Goal: Task Accomplishment & Management: Use online tool/utility

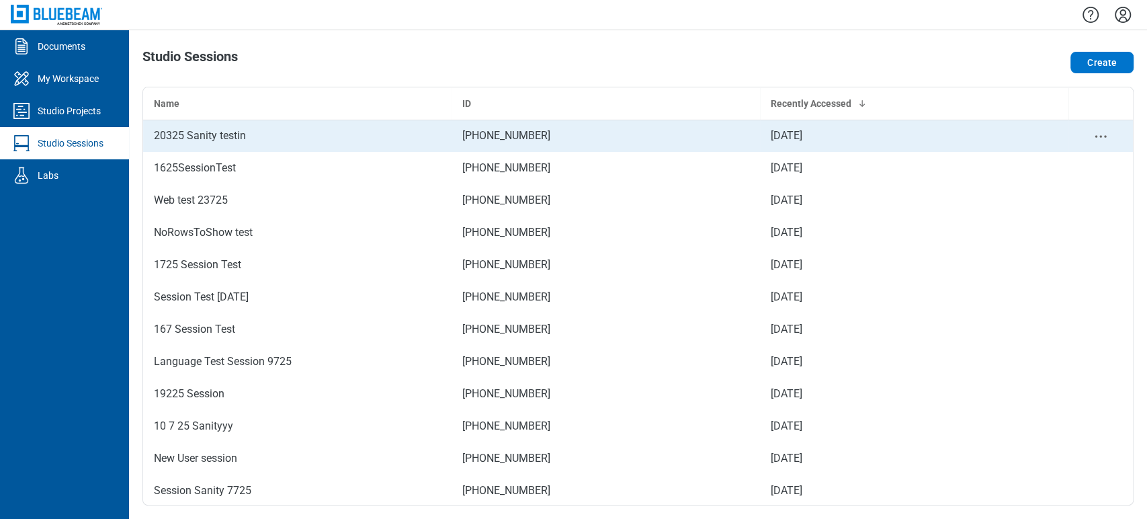
click at [211, 142] on div "20325 Sanity testin" at bounding box center [297, 136] width 287 height 16
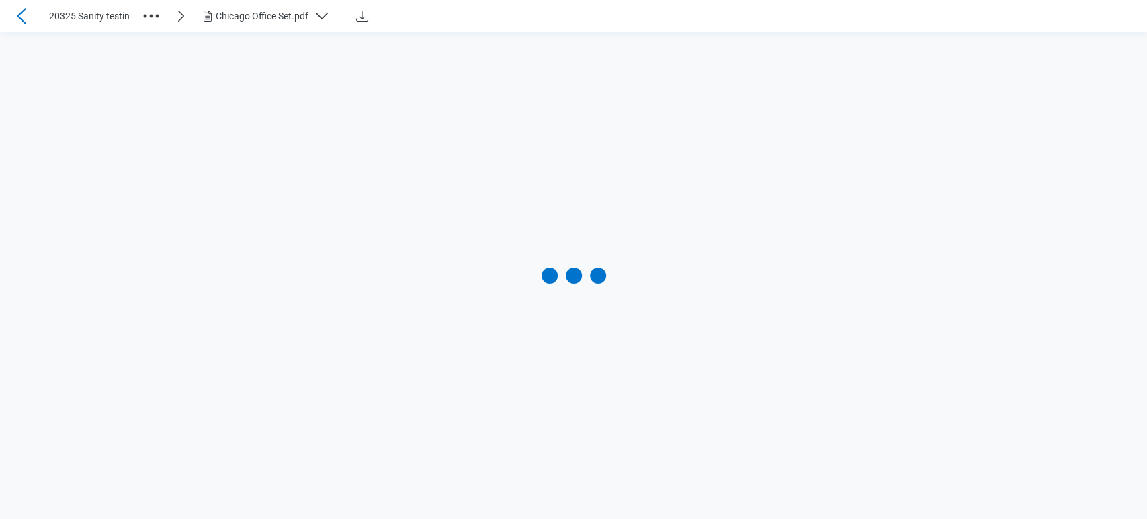
click at [231, 14] on div "Chicago Office Set.pdf" at bounding box center [262, 15] width 93 height 13
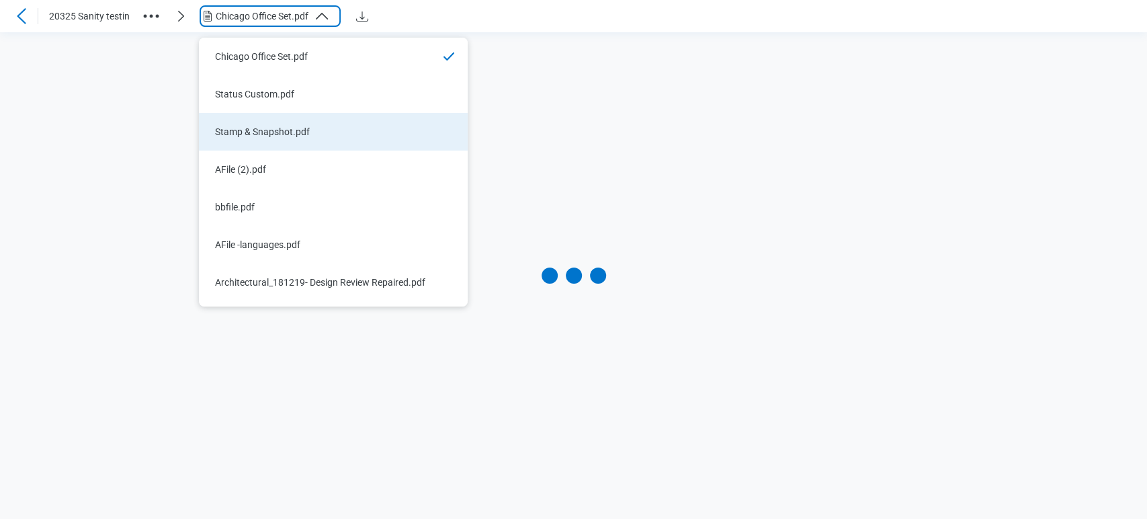
click at [272, 133] on div "Stamp & Snapshot.pdf" at bounding box center [325, 131] width 220 height 13
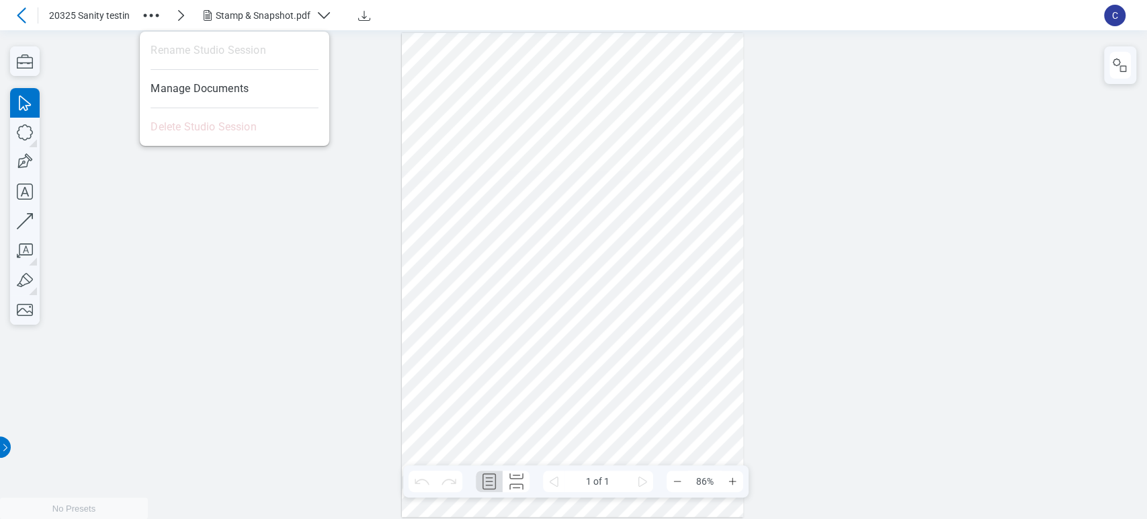
click at [159, 10] on icon "button" at bounding box center [151, 16] width 22 height 22
click at [349, 46] on div at bounding box center [573, 274] width 1147 height 489
click at [341, 107] on div at bounding box center [573, 274] width 1147 height 489
click at [368, 22] on icon "Download" at bounding box center [364, 15] width 16 height 16
click at [147, 24] on icon "button" at bounding box center [151, 16] width 22 height 22
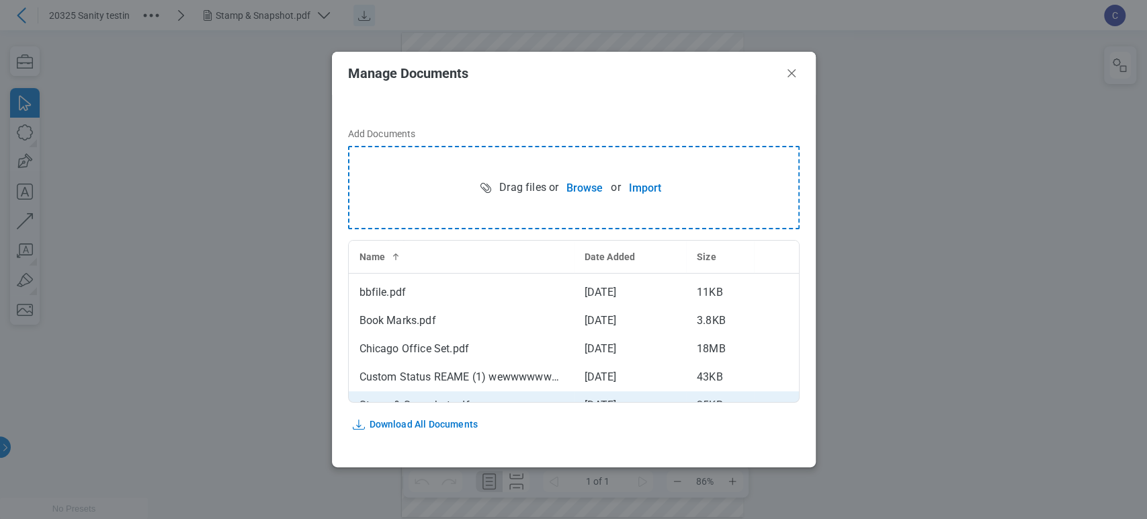
scroll to position [124, 0]
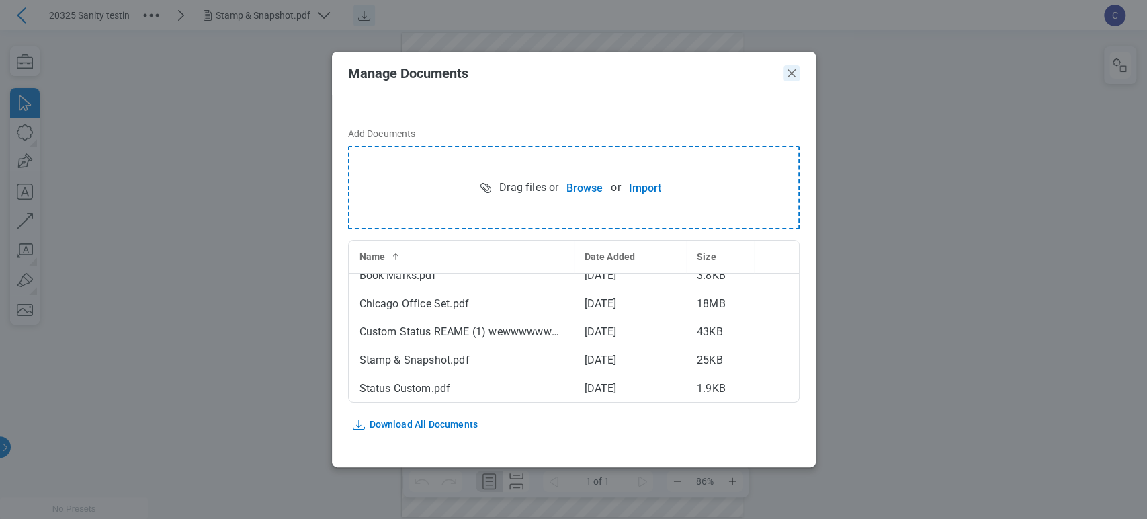
drag, startPoint x: 796, startPoint y: 71, endPoint x: 756, endPoint y: 45, distance: 47.2
click at [796, 71] on icon "Close" at bounding box center [792, 73] width 16 height 16
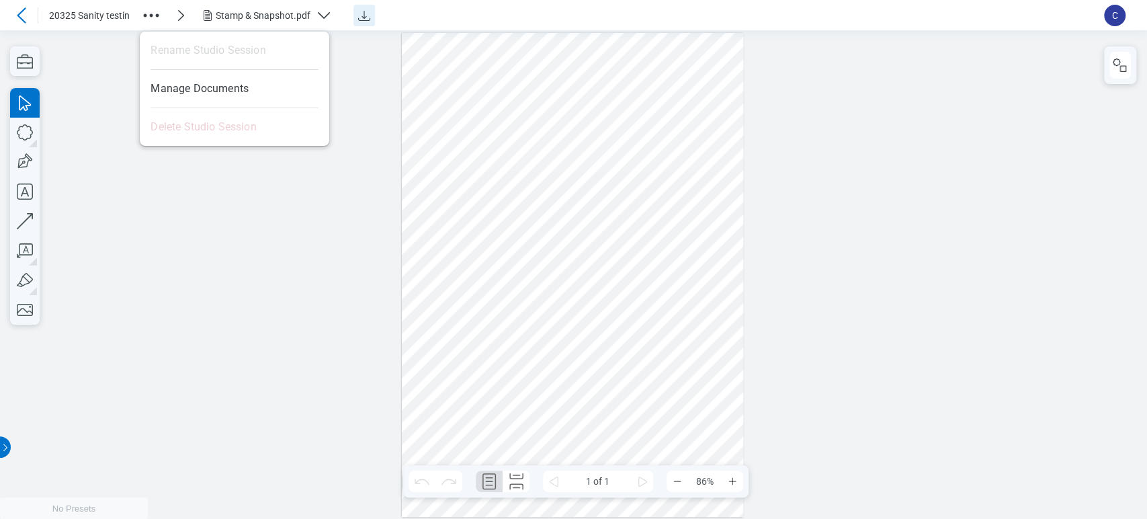
click at [153, 12] on icon "button" at bounding box center [151, 16] width 22 height 22
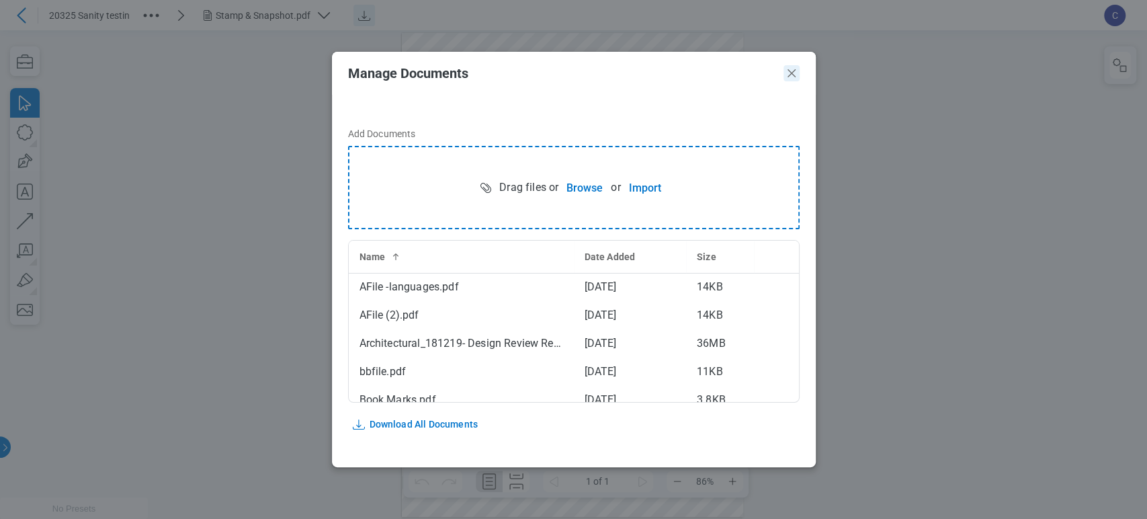
click at [796, 71] on icon "Close" at bounding box center [792, 73] width 16 height 16
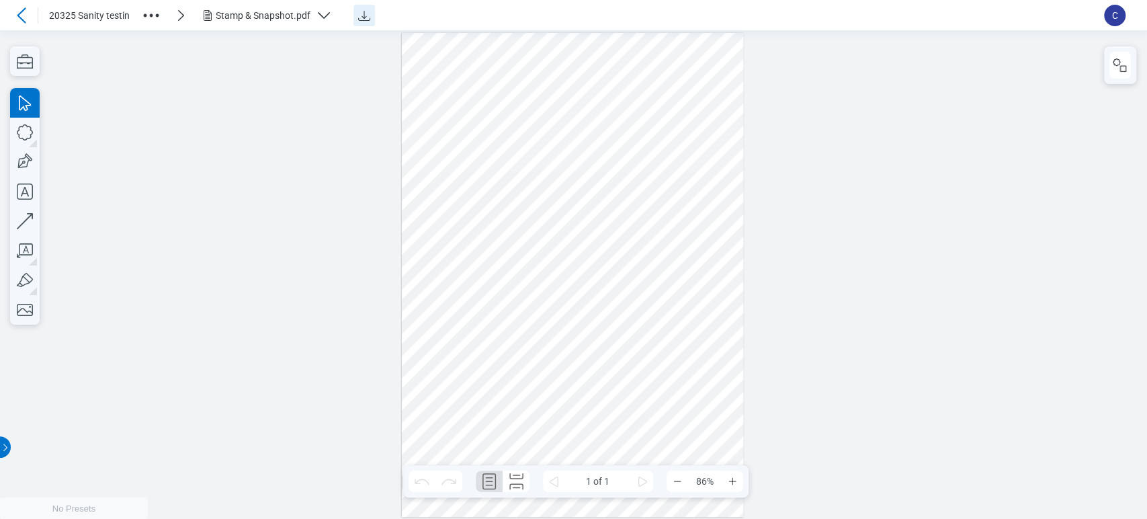
click at [319, 16] on icon "button" at bounding box center [324, 15] width 16 height 16
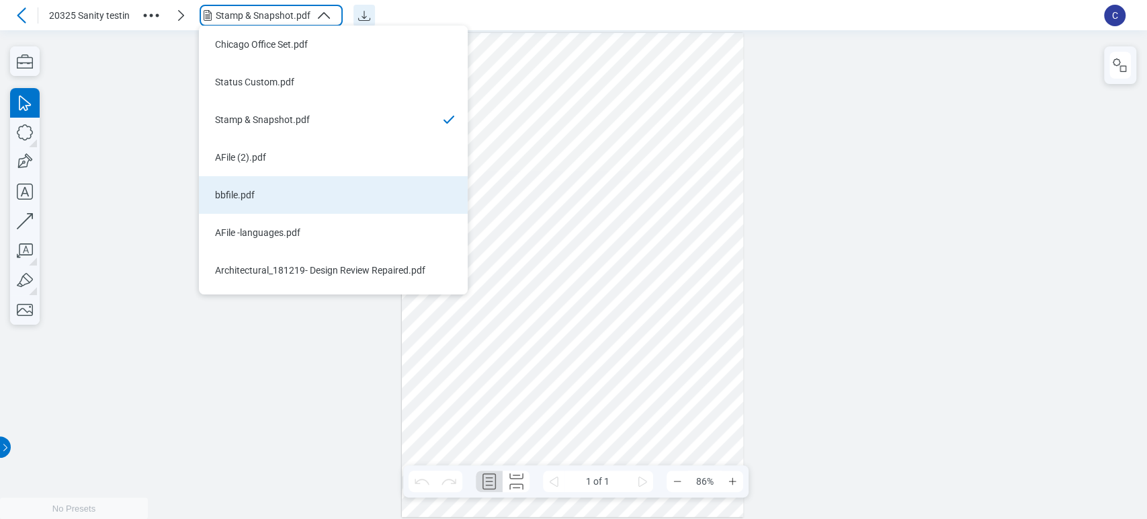
click at [317, 206] on li "bbfile.pdf" at bounding box center [333, 195] width 269 height 38
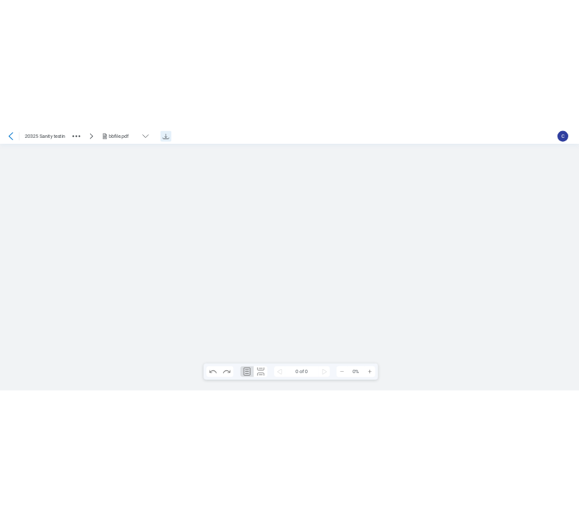
scroll to position [0, 0]
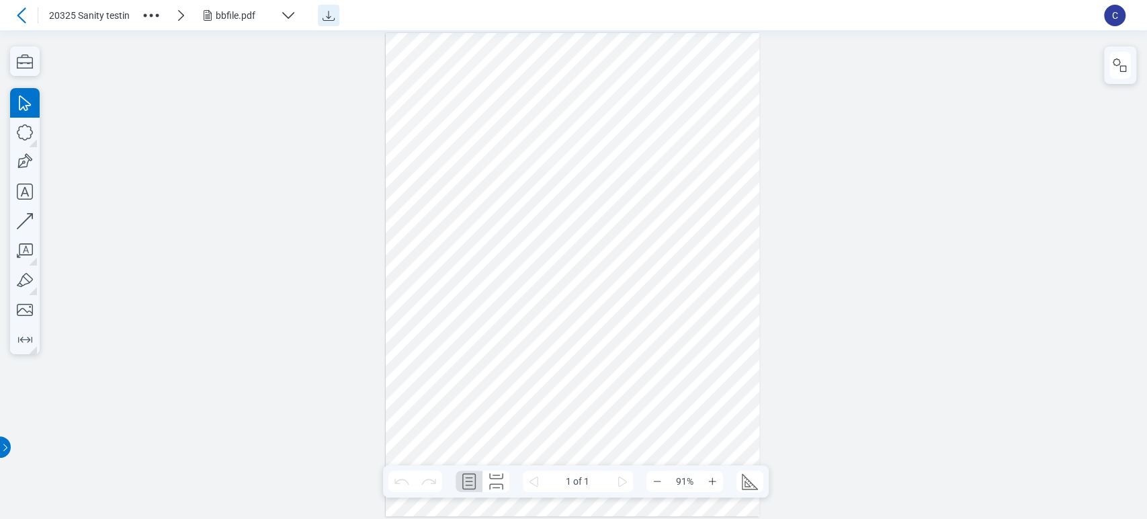
click at [326, 23] on icon "Download" at bounding box center [329, 15] width 16 height 16
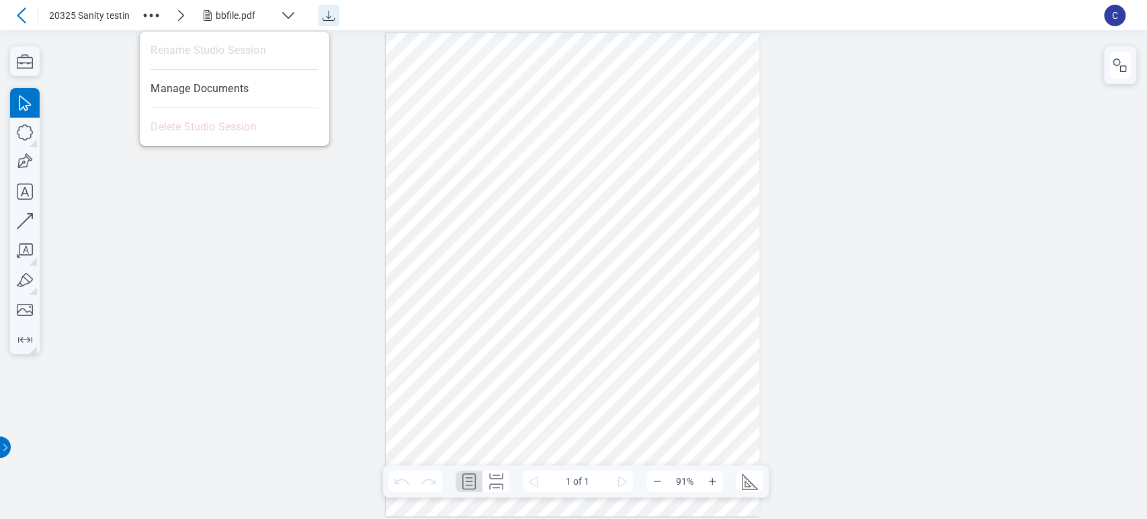
click at [154, 12] on icon "button" at bounding box center [151, 16] width 22 height 22
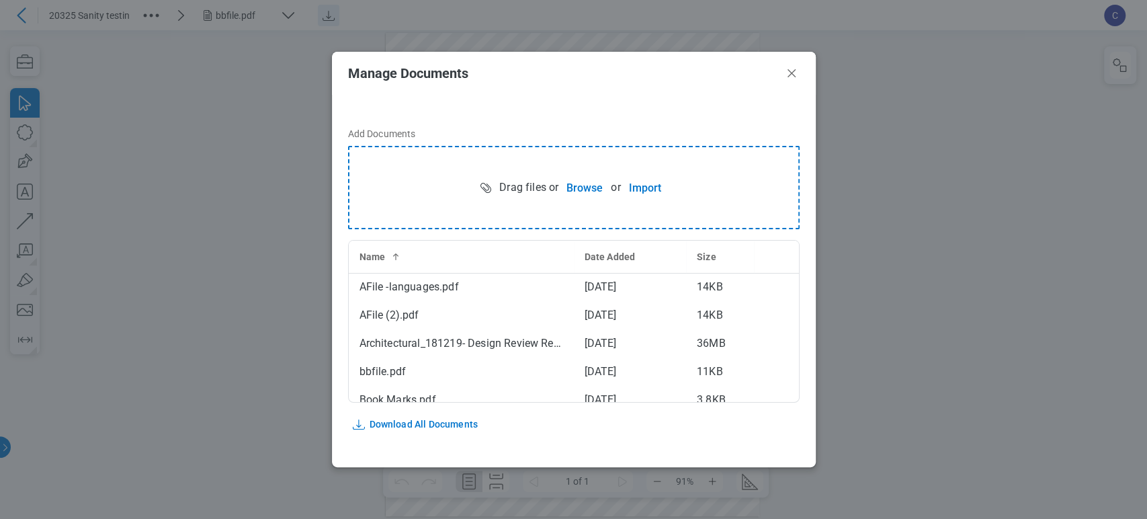
click at [138, 89] on div "Manage Documents Add Documents Drag files or Browse or Import Name Date Added S…" at bounding box center [573, 259] width 1147 height 519
click at [794, 67] on icon "Close" at bounding box center [792, 73] width 16 height 16
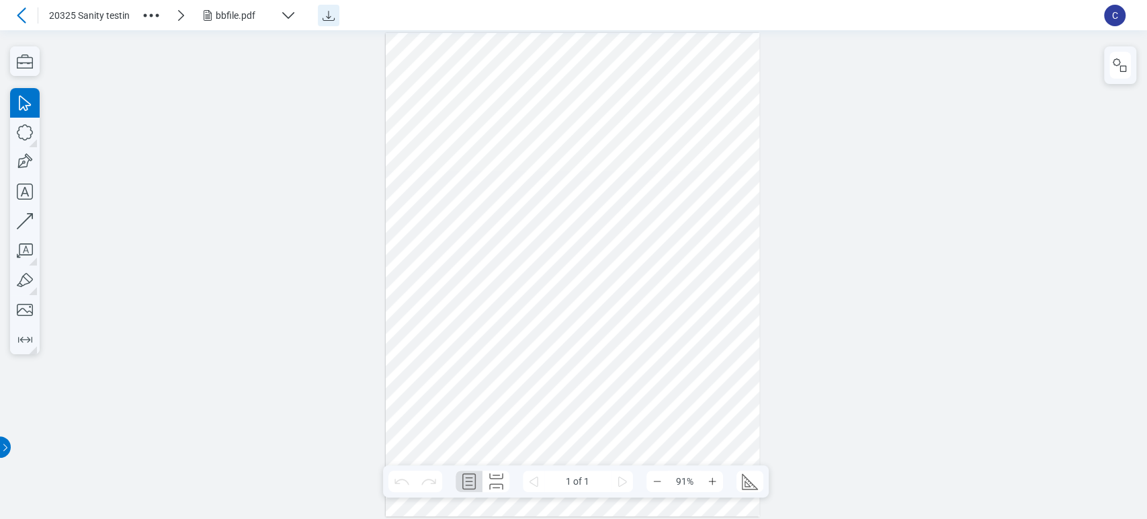
click at [24, 14] on icon at bounding box center [21, 15] width 16 height 16
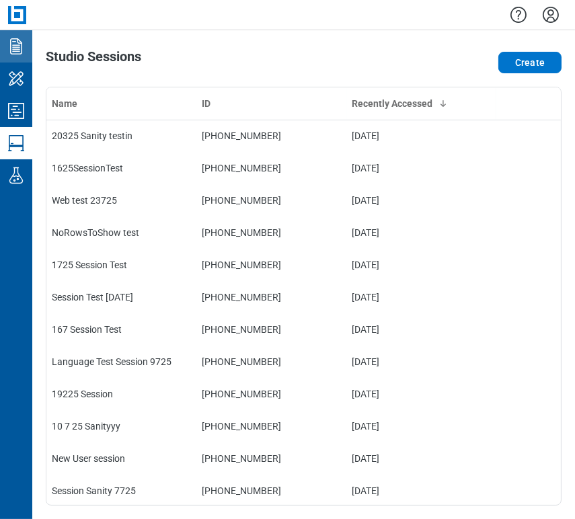
click at [9, 58] on link "Documents" at bounding box center [16, 46] width 32 height 32
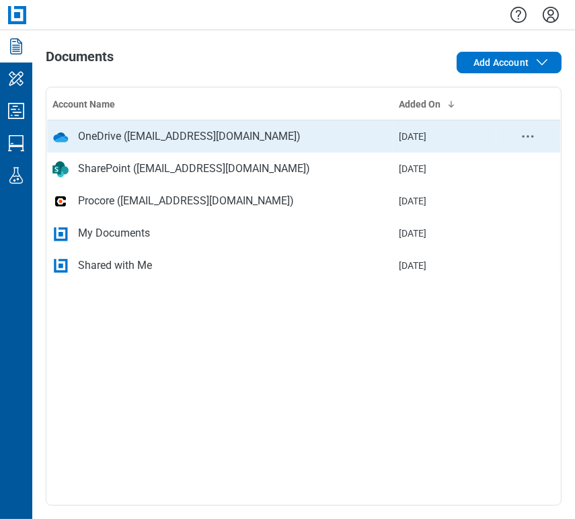
click at [159, 147] on td "OneDrive ([EMAIL_ADDRESS][DOMAIN_NAME])" at bounding box center [220, 136] width 346 height 32
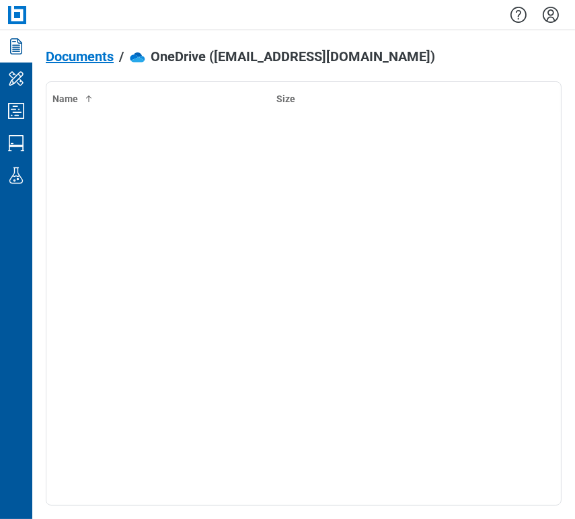
click at [81, 53] on span "Documents" at bounding box center [80, 56] width 68 height 15
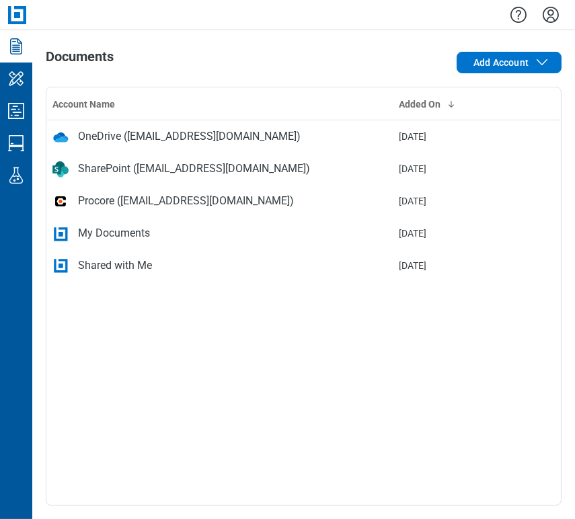
click at [524, 134] on td "bb-data-table" at bounding box center [528, 136] width 65 height 32
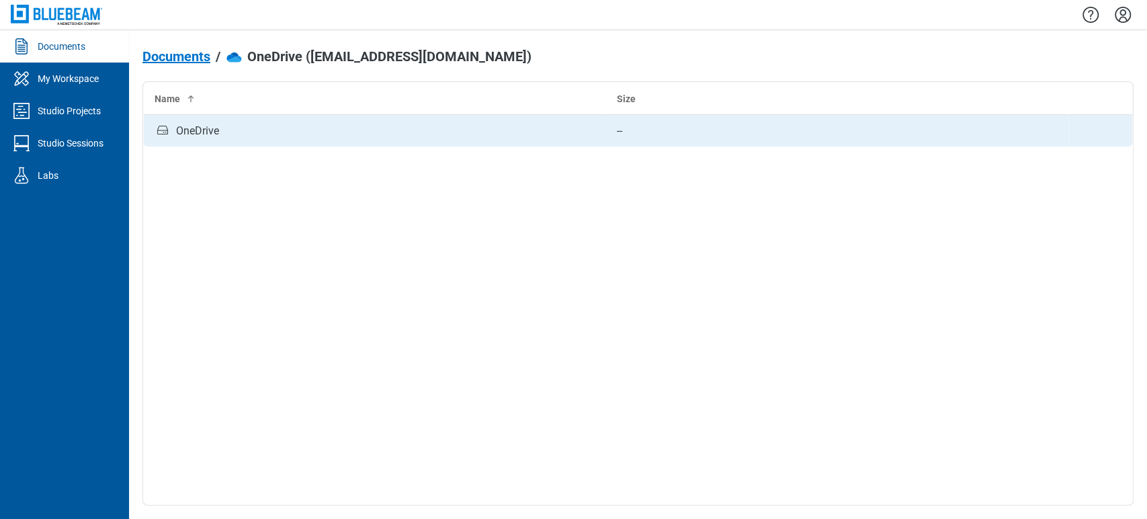
click at [801, 138] on td "--" at bounding box center [837, 131] width 462 height 32
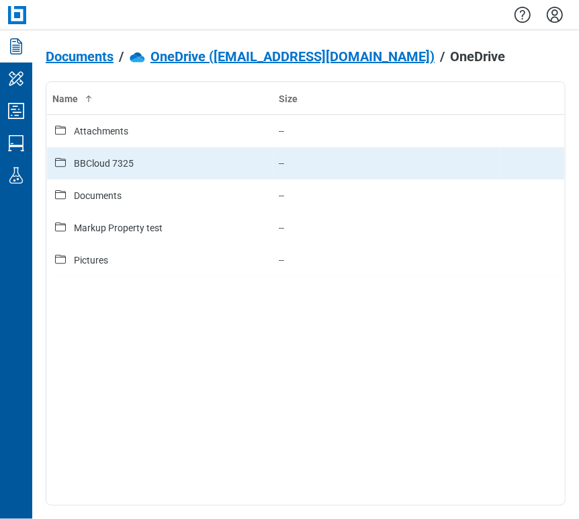
click at [132, 150] on td "BBCloud 7325" at bounding box center [160, 163] width 227 height 32
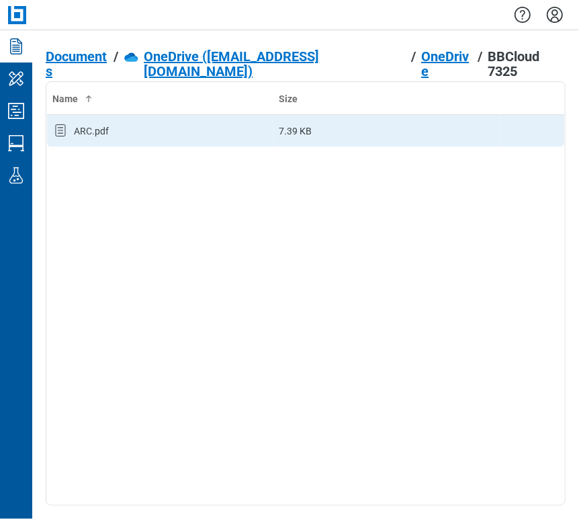
click at [121, 135] on div "ARC.pdf" at bounding box center [160, 130] width 216 height 17
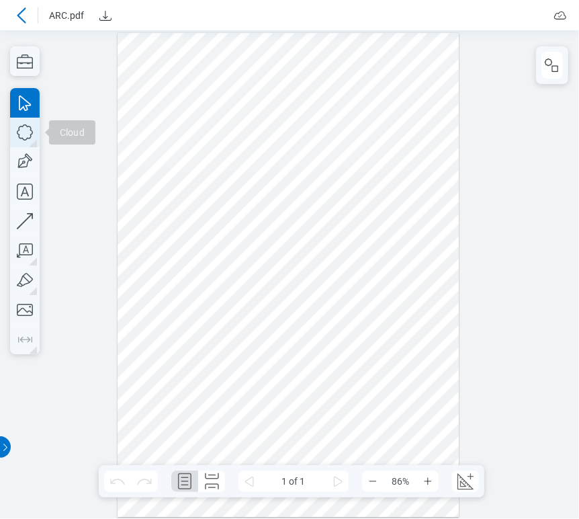
click at [30, 136] on icon "button" at bounding box center [25, 132] width 16 height 16
click at [17, 189] on icon "button" at bounding box center [25, 192] width 30 height 30
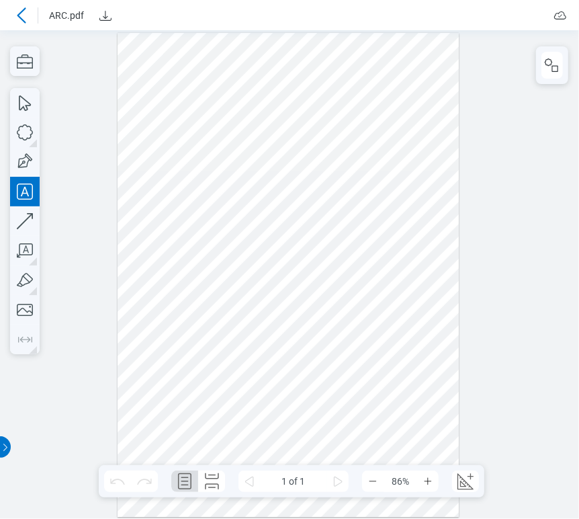
click at [164, 122] on div at bounding box center [289, 275] width 342 height 484
click at [186, 158] on div at bounding box center [289, 275] width 342 height 484
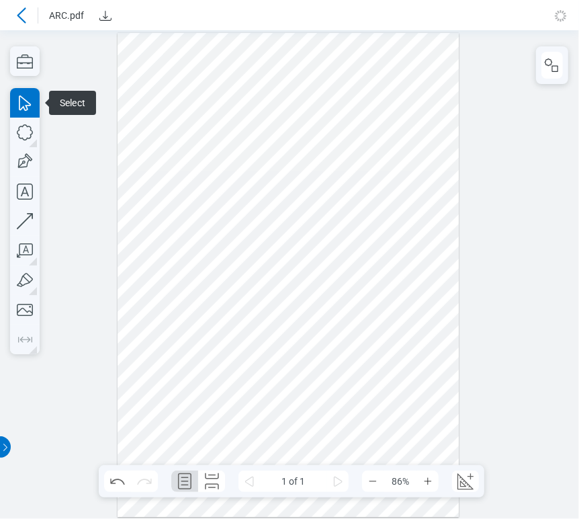
click at [192, 188] on div at bounding box center [289, 275] width 342 height 484
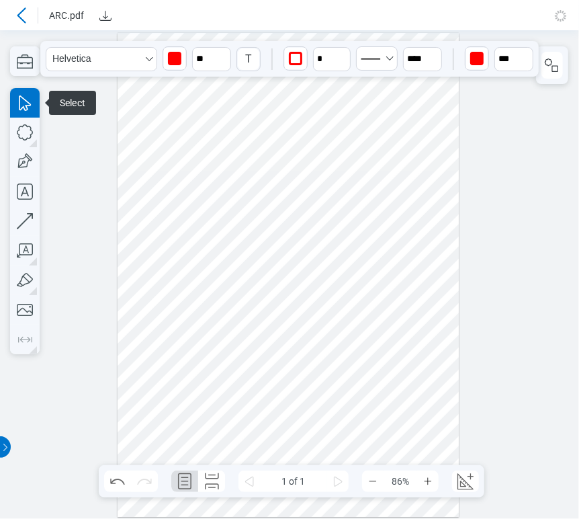
drag, startPoint x: 200, startPoint y: 128, endPoint x: 181, endPoint y: 123, distance: 20.0
click at [181, 123] on div at bounding box center [289, 275] width 342 height 484
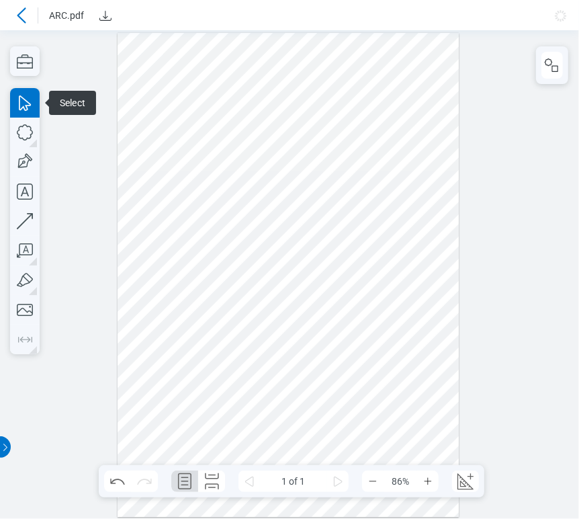
click at [161, 175] on div at bounding box center [289, 275] width 342 height 484
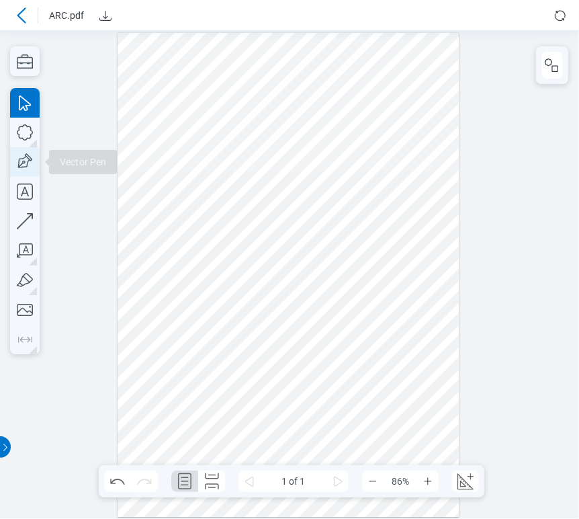
click at [15, 163] on icon "button" at bounding box center [25, 162] width 30 height 30
drag, startPoint x: 147, startPoint y: 154, endPoint x: 171, endPoint y: 195, distance: 47.3
click at [171, 195] on div at bounding box center [289, 275] width 342 height 484
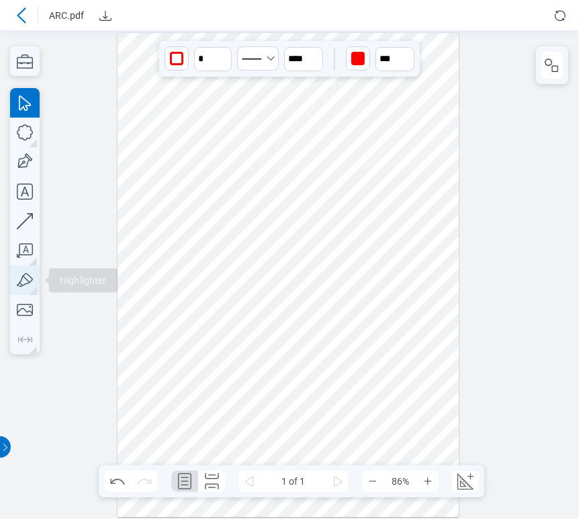
click at [22, 284] on icon "button" at bounding box center [25, 280] width 16 height 14
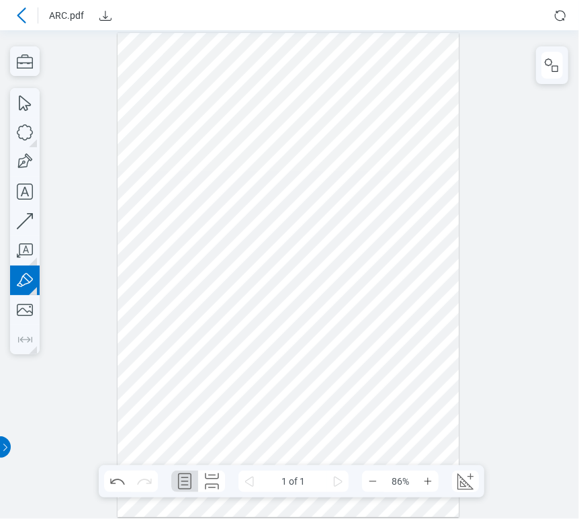
drag, startPoint x: 141, startPoint y: 226, endPoint x: 129, endPoint y: 218, distance: 14.9
click at [129, 218] on div at bounding box center [289, 275] width 342 height 484
click at [242, 223] on div at bounding box center [289, 275] width 342 height 484
click at [412, 164] on div at bounding box center [289, 275] width 342 height 484
click at [22, 14] on icon at bounding box center [21, 15] width 16 height 16
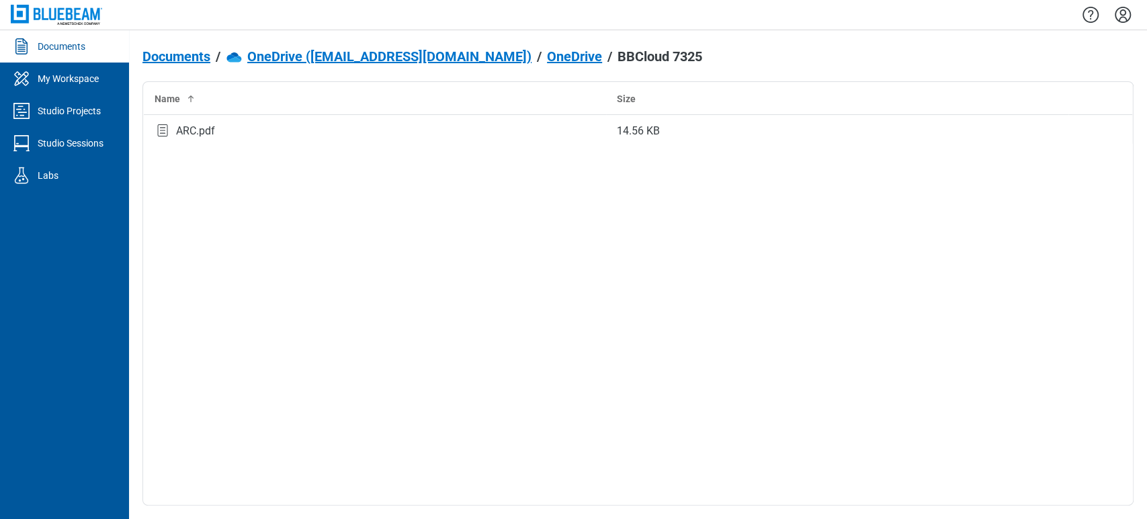
click at [50, 35] on link "Documents" at bounding box center [64, 46] width 129 height 32
